Goal: Task Accomplishment & Management: Use online tool/utility

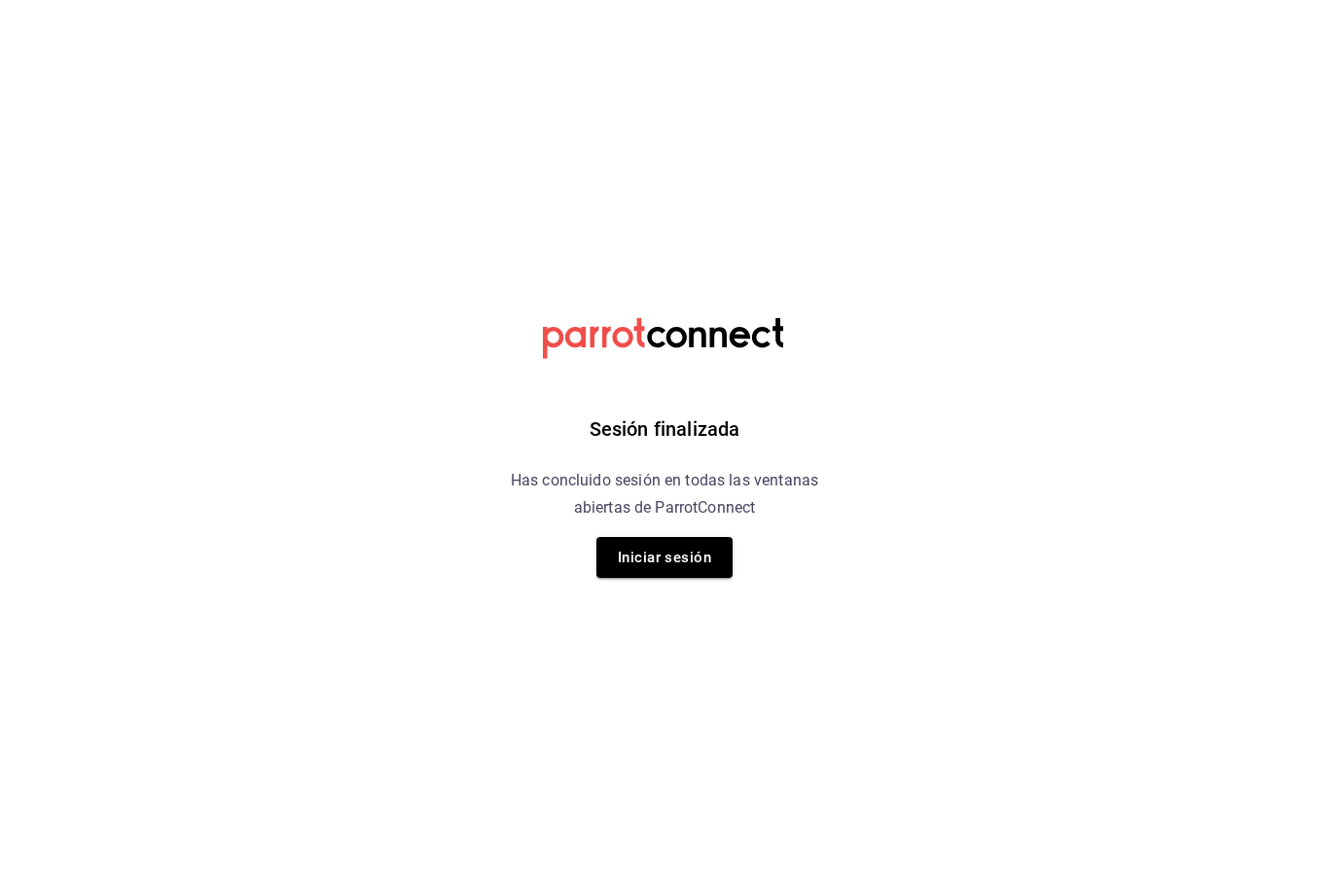
click at [676, 560] on button "Iniciar sesión" at bounding box center [664, 558] width 136 height 41
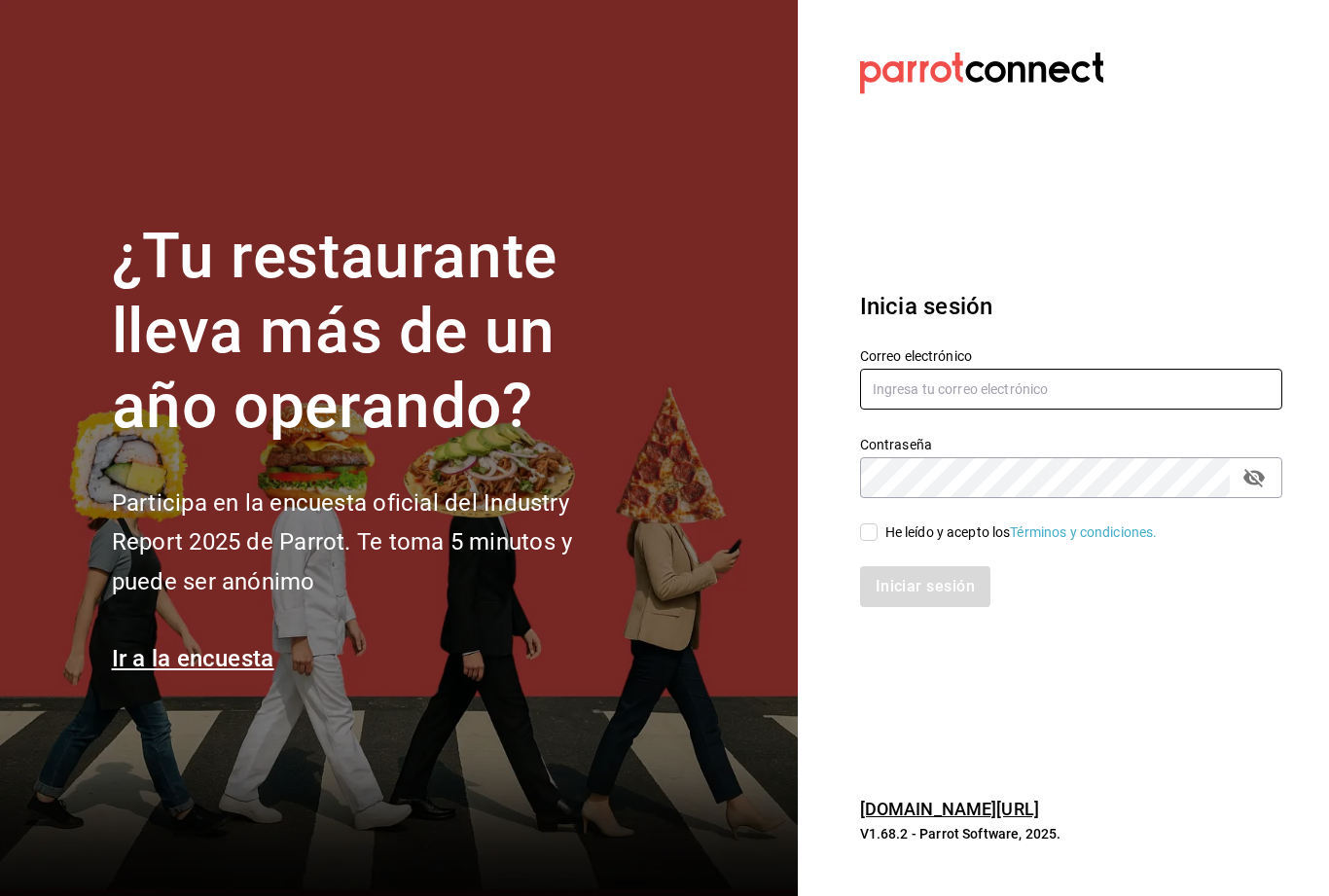
click at [934, 410] on input "text" at bounding box center [1071, 390] width 422 height 41
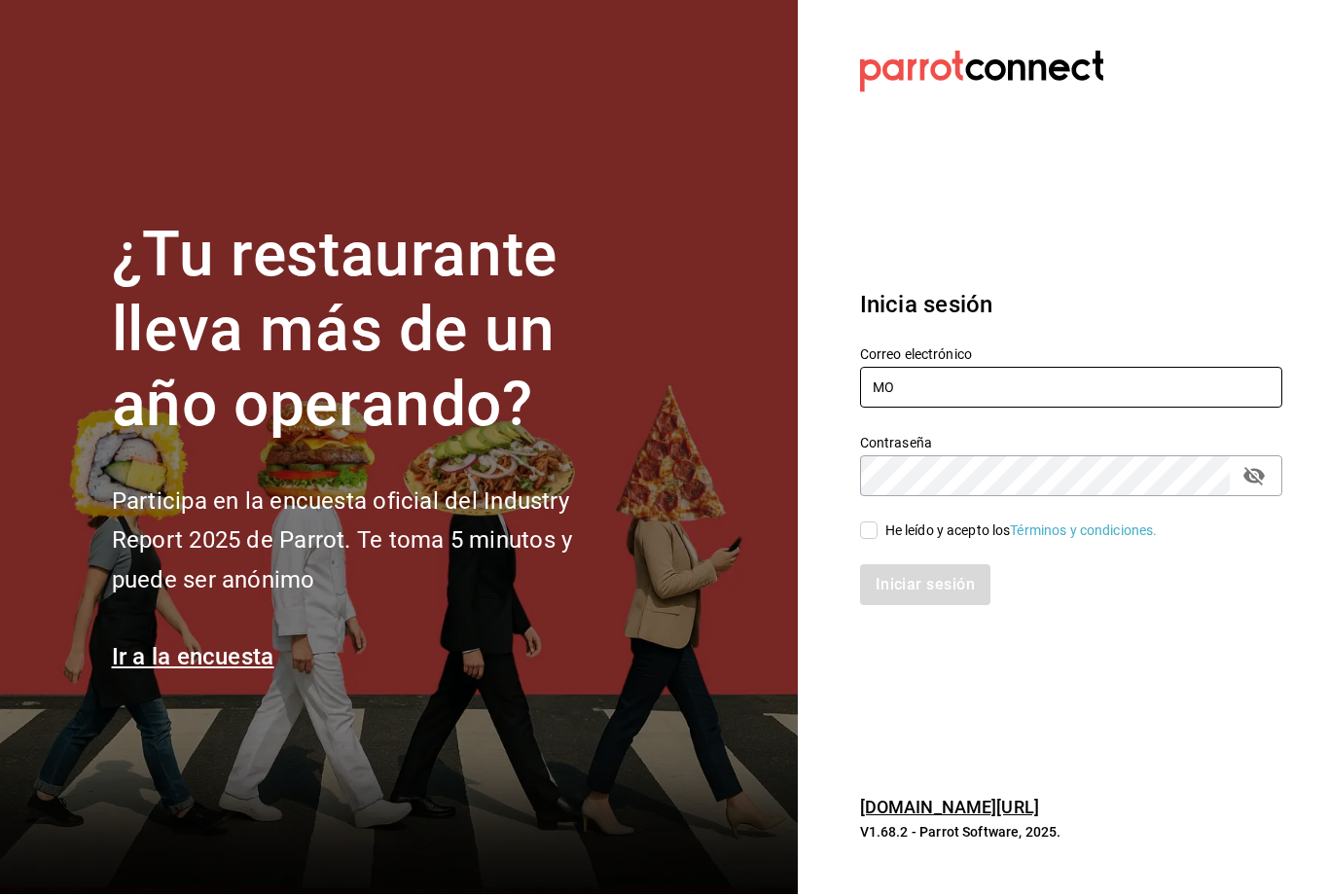
type input "M"
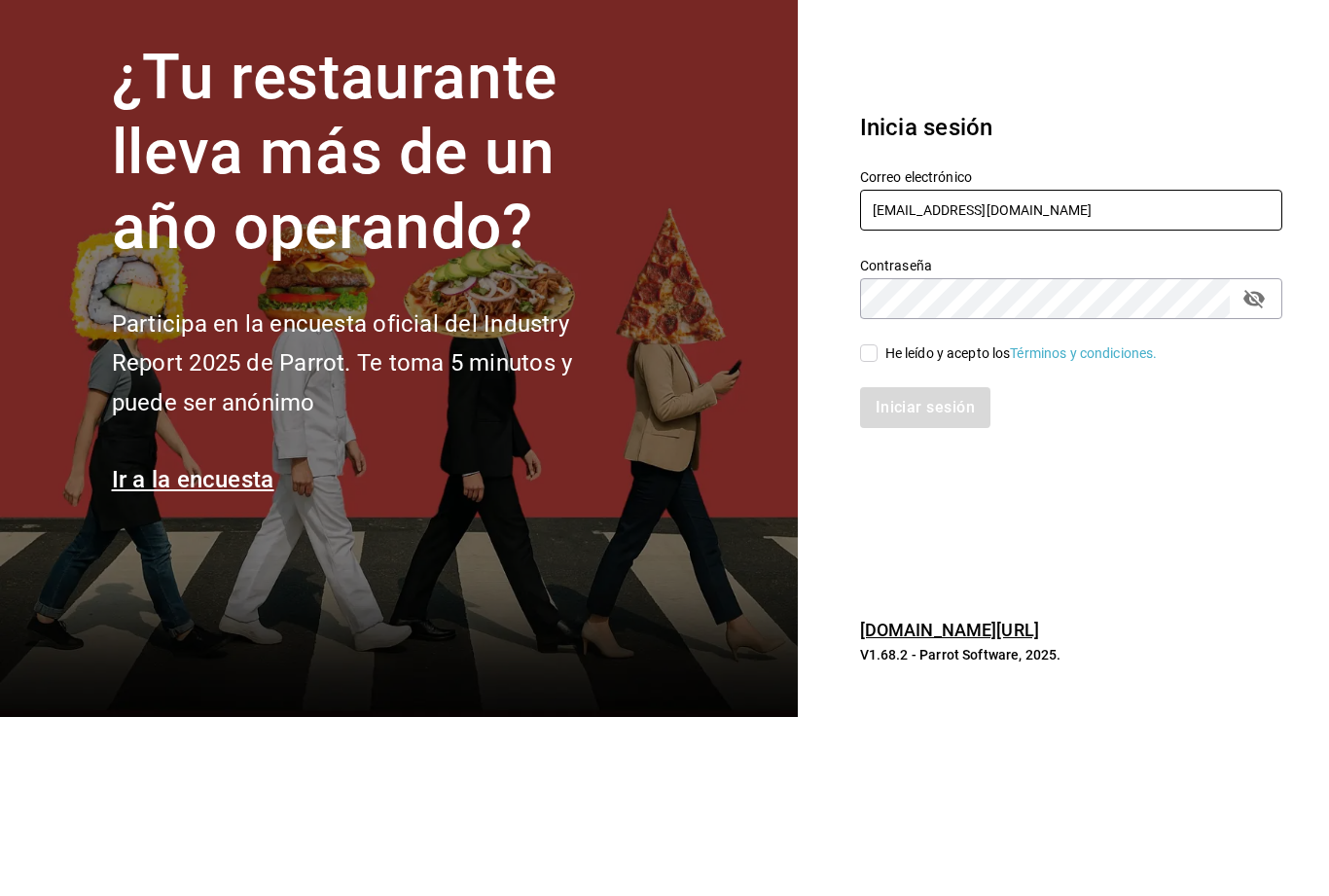
type input "mochomos.palmas@grupocosteno.com"
click at [1263, 466] on icon "passwordField" at bounding box center [1254, 478] width 24 height 24
click at [869, 498] on div "He leído y acepto los Términos y condiciones." at bounding box center [1059, 520] width 446 height 44
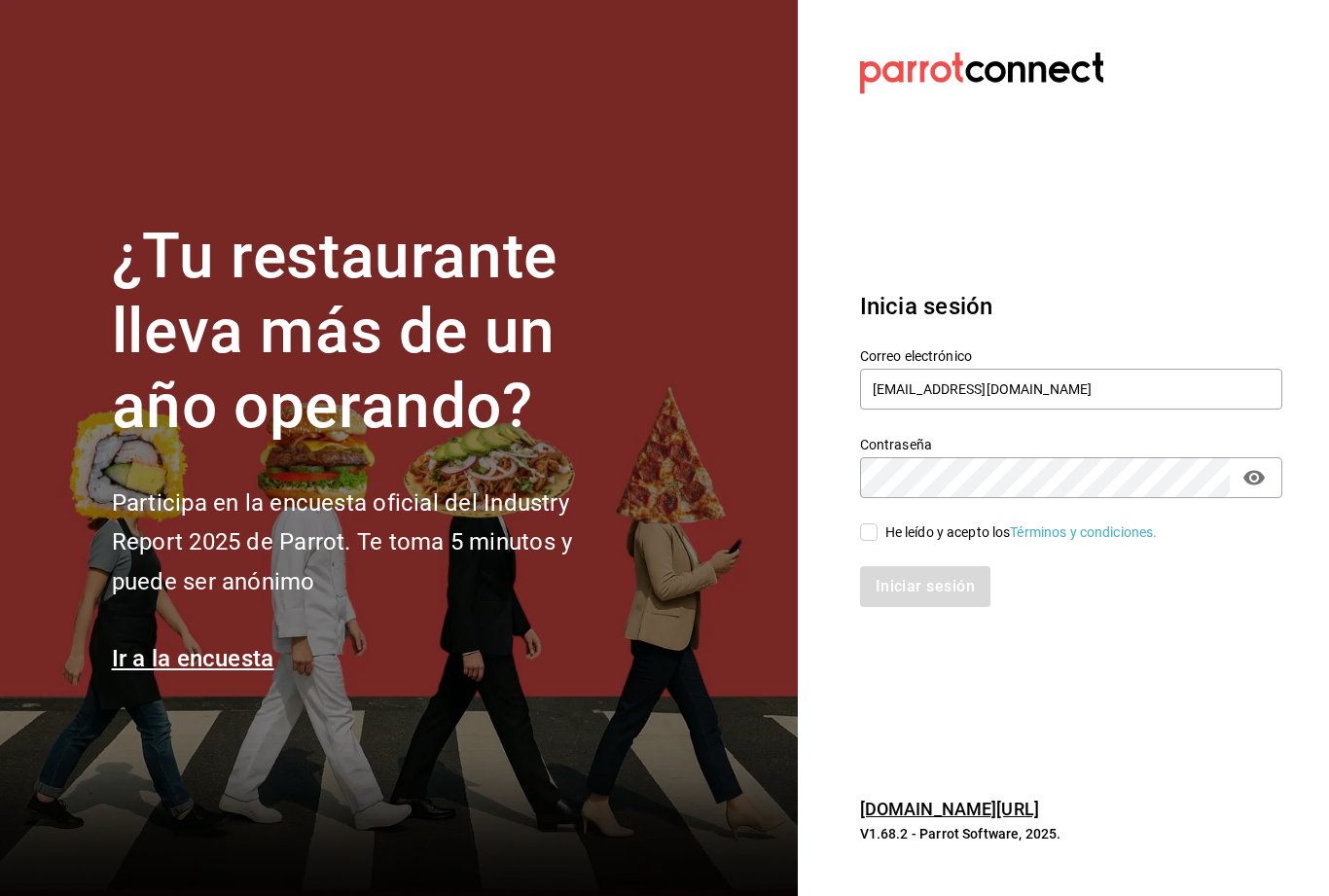
click at [915, 566] on div "Iniciar sesión" at bounding box center [1071, 587] width 422 height 41
click at [860, 524] on input "He leído y acepto los Términos y condiciones." at bounding box center [869, 533] width 18 height 18
checkbox input "true"
click at [921, 566] on button "Iniciar sesión" at bounding box center [926, 587] width 132 height 41
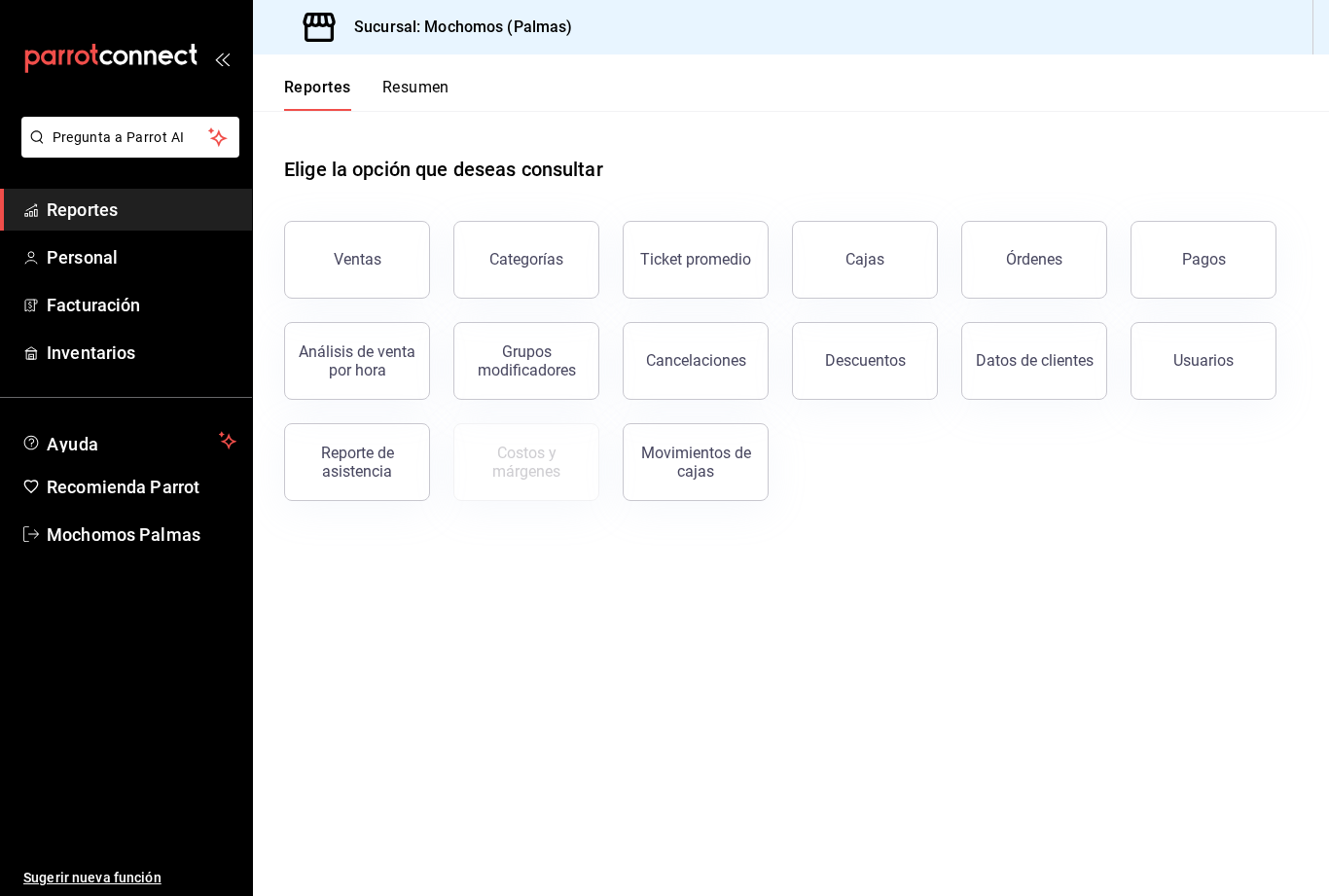
click at [1024, 275] on button "Órdenes" at bounding box center [1034, 259] width 146 height 78
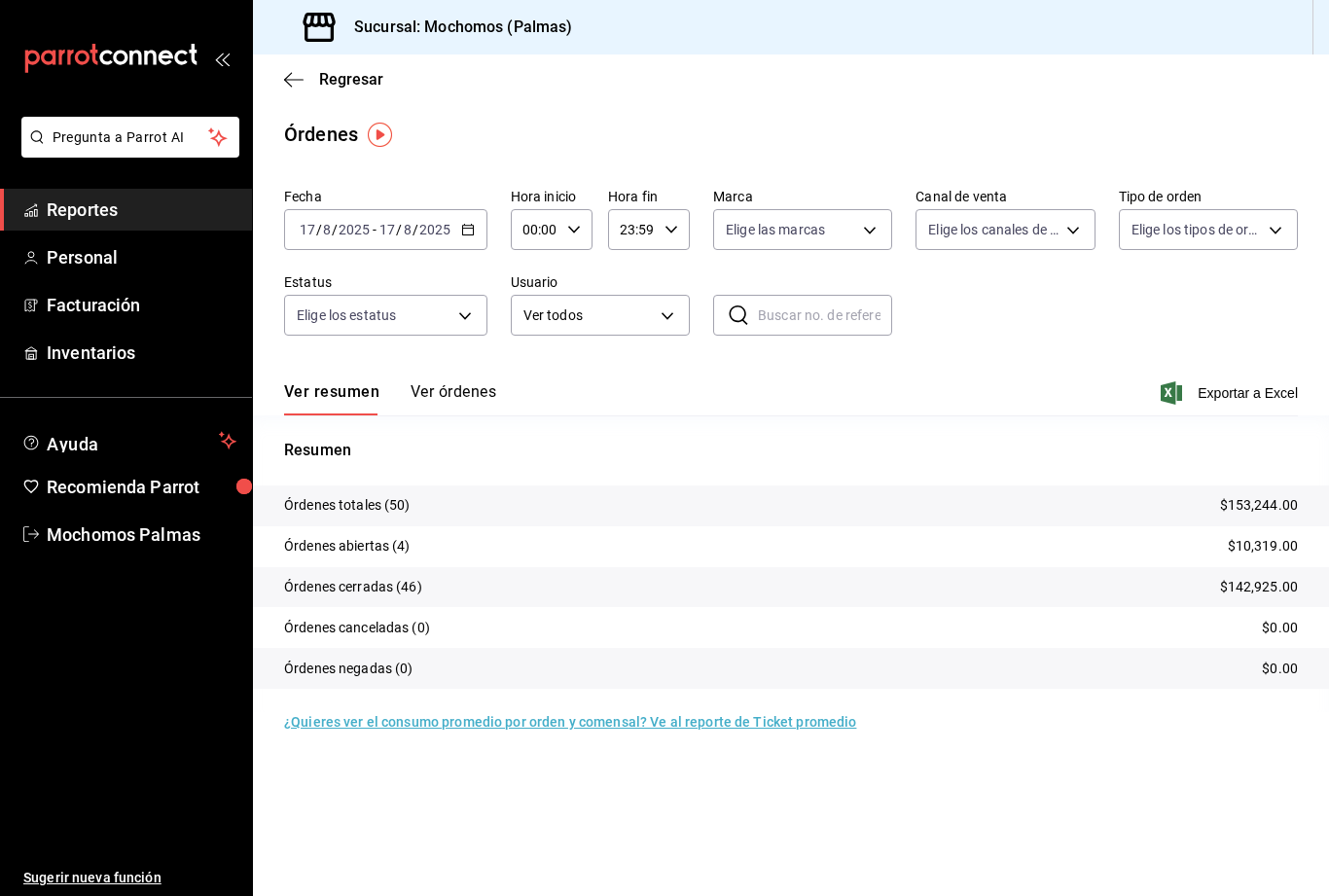
click at [1188, 387] on span "Exportar a Excel" at bounding box center [1231, 393] width 133 height 24
click at [1187, 395] on span "Exportar a Excel" at bounding box center [1231, 393] width 133 height 24
